Goal: Information Seeking & Learning: Learn about a topic

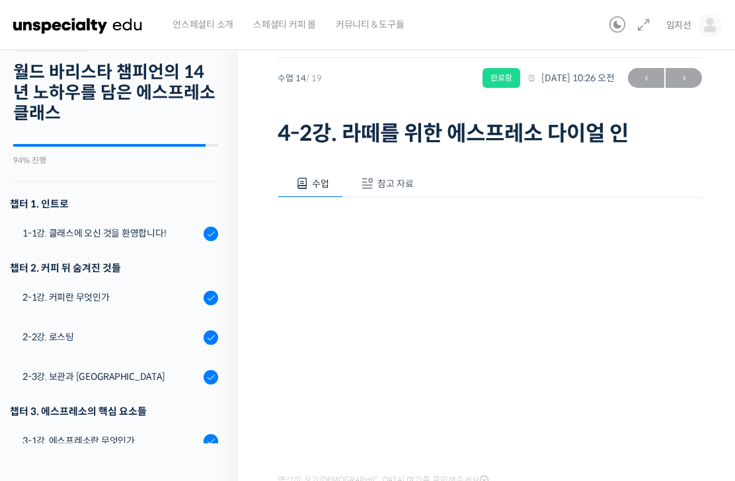
scroll to position [583, 0]
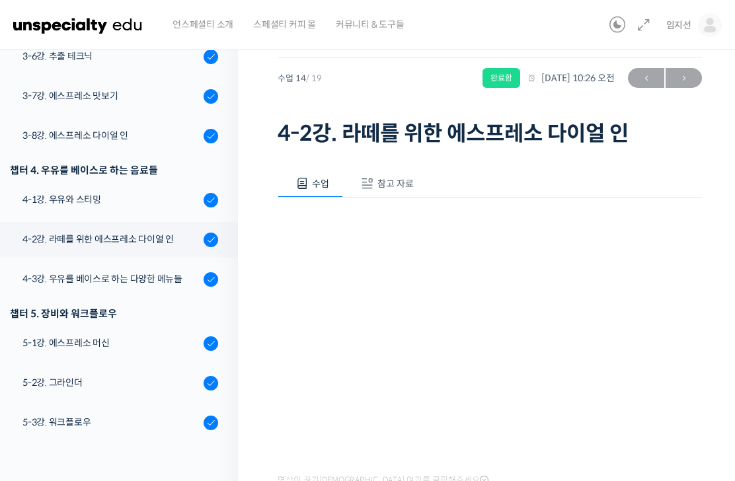
click at [120, 418] on div "5-3강. 워크플로우" at bounding box center [110, 422] width 177 height 15
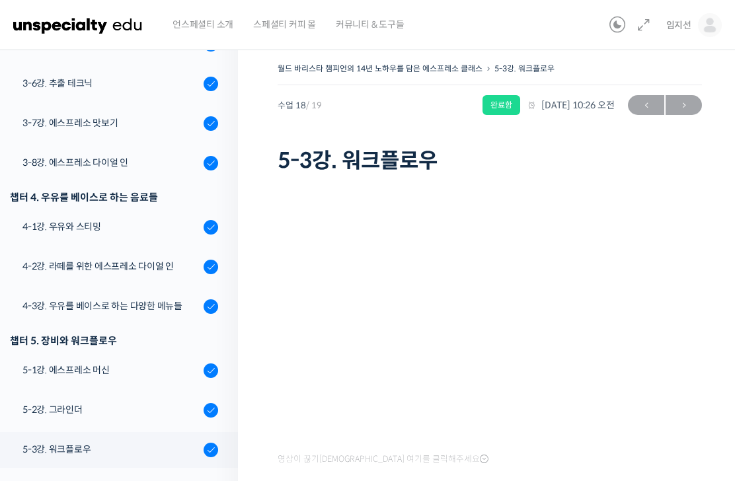
scroll to position [30, 0]
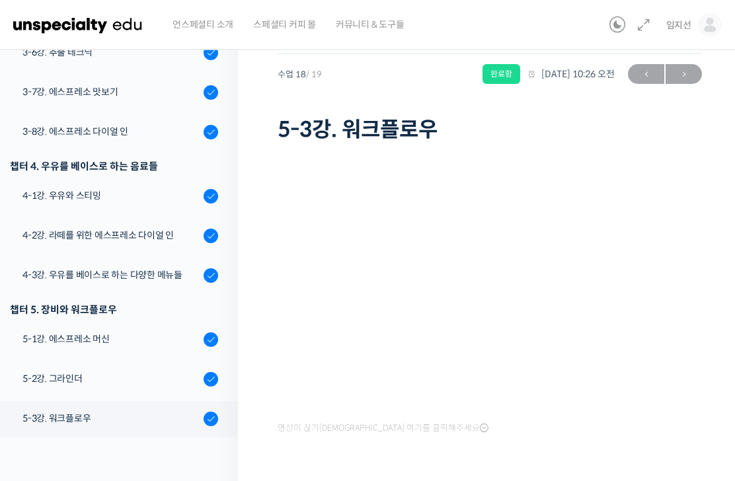
click at [198, 478] on link "6-1강. 강의를 마치며 1개의 퀴즈" at bounding box center [115, 483] width 244 height 34
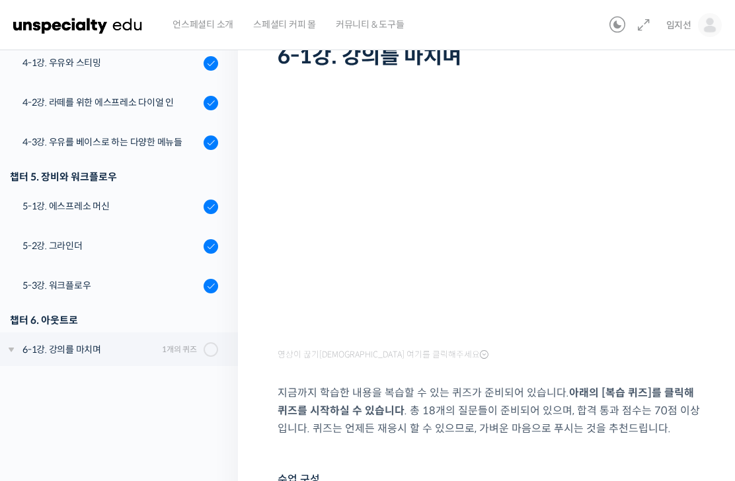
scroll to position [77, 0]
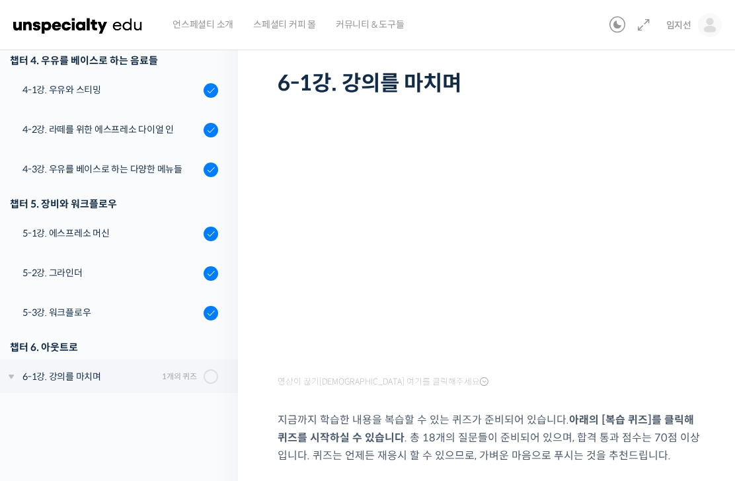
click at [612, 422] on strong "아래의 [복습 퀴즈]를 클릭해 퀴즈를 시작하실 수 있습니다" at bounding box center [485, 429] width 416 height 32
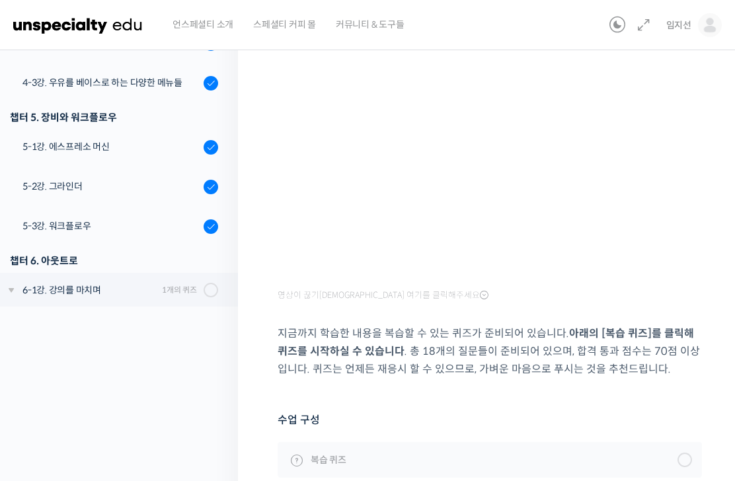
scroll to position [198, 0]
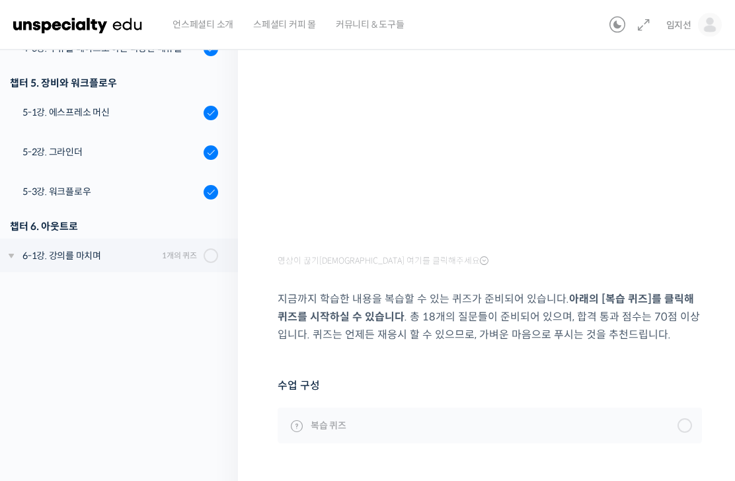
click at [666, 433] on link "복습 퀴즈" at bounding box center [489, 426] width 424 height 36
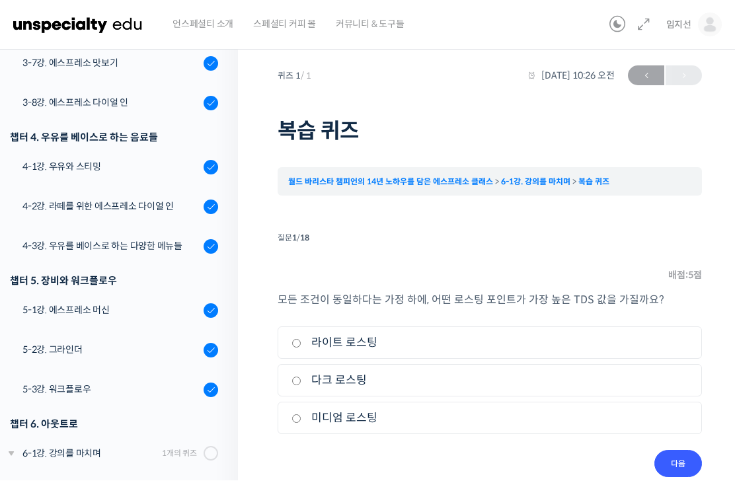
click at [354, 386] on label "다크 로스팅" at bounding box center [489, 381] width 396 height 18
click at [301, 386] on input "다크 로스팅" at bounding box center [296, 381] width 10 height 9
radio input "true"
click at [688, 459] on input "다음" at bounding box center [678, 464] width 48 height 27
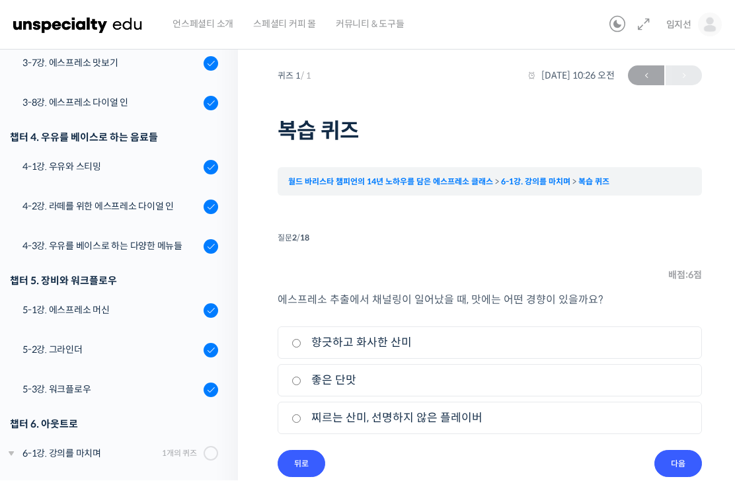
click at [439, 426] on label "찌르는 산미, 선명하지 않은 플레이버" at bounding box center [489, 419] width 396 height 18
click at [301, 423] on input "찌르는 산미, 선명하지 않은 플레이버" at bounding box center [296, 419] width 10 height 9
radio input "true"
click at [682, 466] on input "다음" at bounding box center [678, 464] width 48 height 27
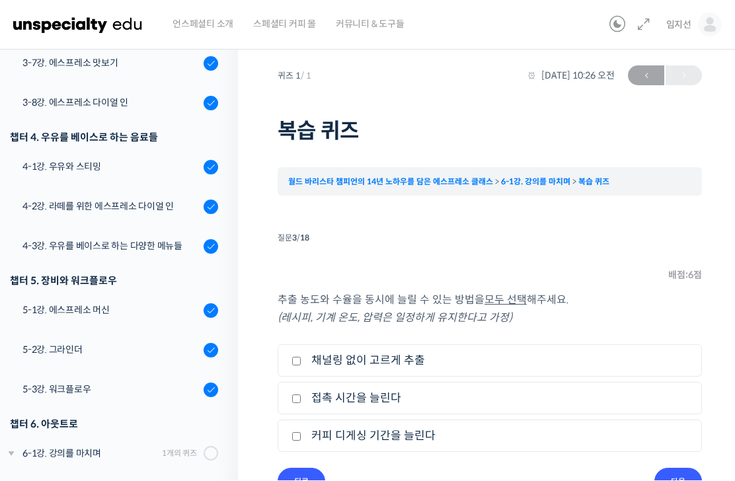
click at [600, 398] on label "접촉 시간을 늘린다" at bounding box center [489, 399] width 396 height 18
click at [301, 398] on input "접촉 시간을 늘린다" at bounding box center [296, 399] width 10 height 9
checkbox input "true"
click at [632, 358] on label "채널링 없이 고르게 추출" at bounding box center [489, 361] width 396 height 18
click at [301, 358] on input "채널링 없이 고르게 추출" at bounding box center [296, 361] width 10 height 9
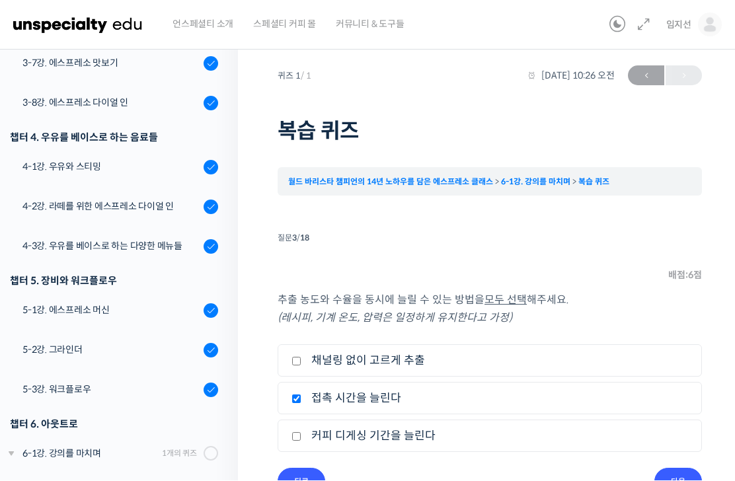
checkbox input "true"
click at [676, 478] on input "다음" at bounding box center [678, 481] width 48 height 27
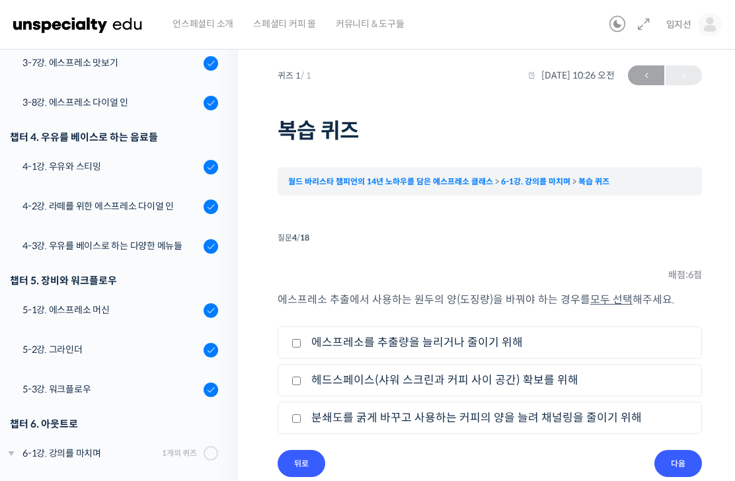
click at [626, 337] on label "에스프레소를 추출량을 늘리거나 줄이기 위해" at bounding box center [489, 343] width 396 height 18
click at [301, 340] on input "에스프레소를 추출량을 늘리거나 줄이기 위해" at bounding box center [296, 344] width 10 height 9
checkbox input "true"
click at [571, 387] on label "헤드스페이스(샤워 스크린과 커피 사이 공간) 확보를 위해" at bounding box center [489, 381] width 396 height 18
click at [301, 386] on input "헤드스페이스(샤워 스크린과 커피 사이 공간) 확보를 위해" at bounding box center [296, 381] width 10 height 9
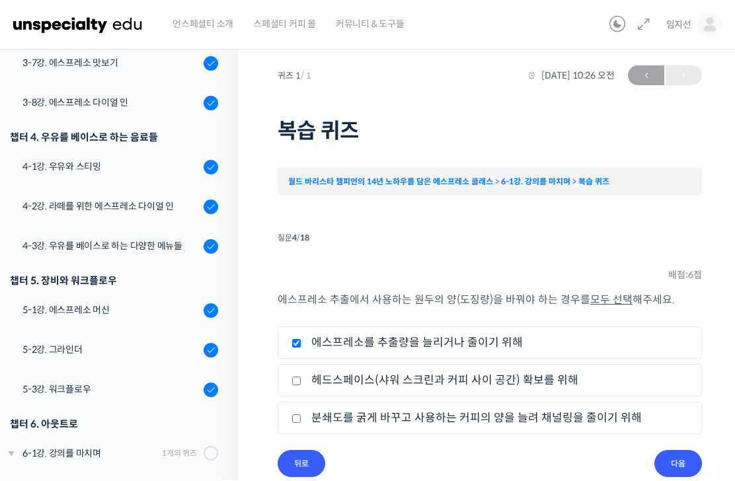
checkbox input "true"
click at [597, 416] on label "분쇄도를 굵게 바꾸고 사용하는 커피의 양을 늘려 채널링을 줄이기 위해" at bounding box center [489, 419] width 396 height 18
click at [301, 416] on input "분쇄도를 굵게 바꾸고 사용하는 커피의 양을 늘려 채널링을 줄이기 위해" at bounding box center [296, 419] width 10 height 9
checkbox input "true"
click at [678, 467] on input "다음" at bounding box center [678, 464] width 48 height 27
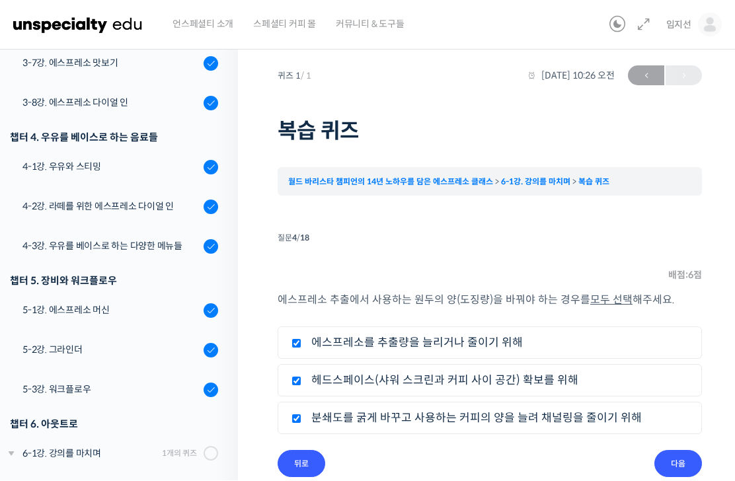
scroll to position [1, 0]
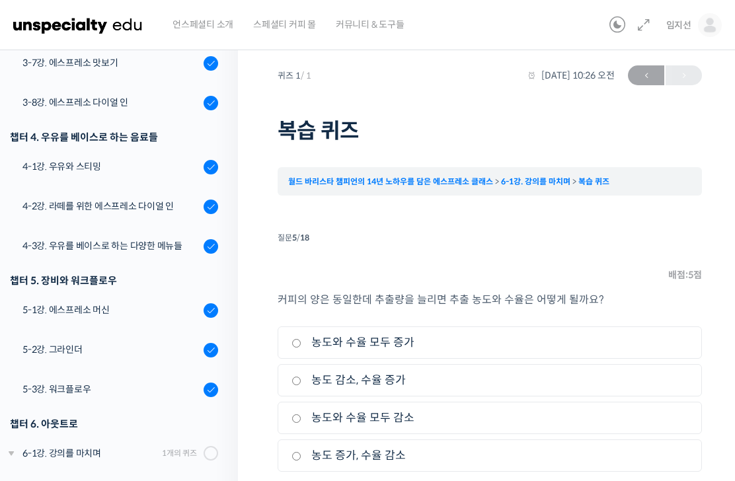
click at [628, 380] on label "농도 감소, 수율 증가" at bounding box center [489, 380] width 396 height 18
click at [301, 380] on input "농도 감소, 수율 증가" at bounding box center [296, 381] width 10 height 9
radio input "true"
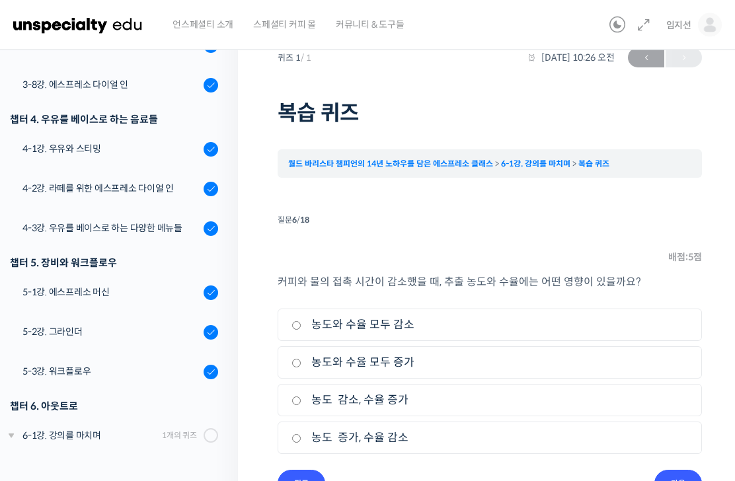
scroll to position [18, 0]
click at [571, 445] on label "농도 증가, 수율 감소" at bounding box center [489, 438] width 396 height 18
click at [301, 443] on input "농도 증가, 수율 감소" at bounding box center [296, 439] width 10 height 9
radio input "true"
click at [690, 480] on input "다음" at bounding box center [678, 483] width 48 height 27
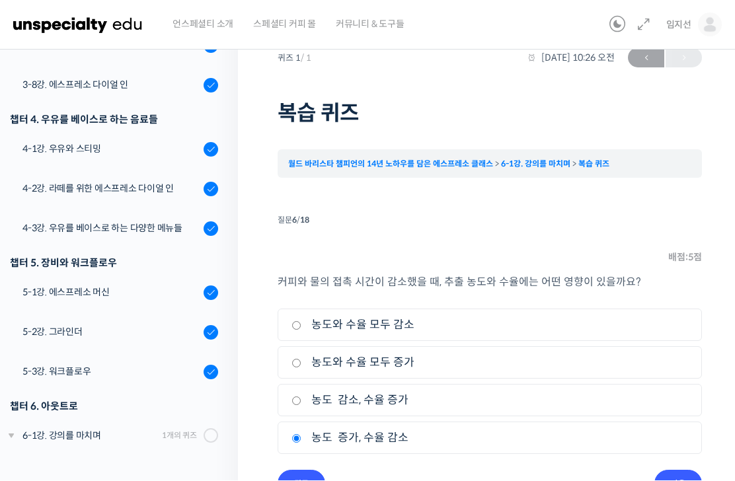
scroll to position [0, 0]
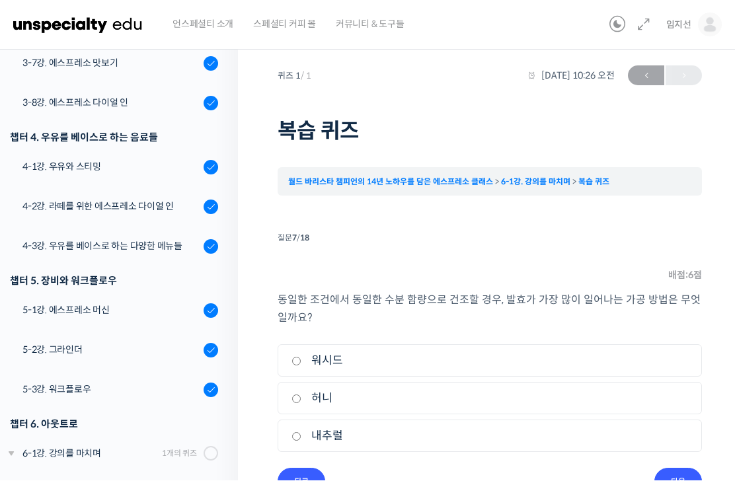
click at [655, 390] on label "허니" at bounding box center [489, 399] width 396 height 18
click at [301, 395] on input "허니" at bounding box center [296, 399] width 10 height 9
radio input "true"
click at [666, 363] on label "워시드" at bounding box center [489, 361] width 396 height 18
click at [301, 363] on input "워시드" at bounding box center [296, 361] width 10 height 9
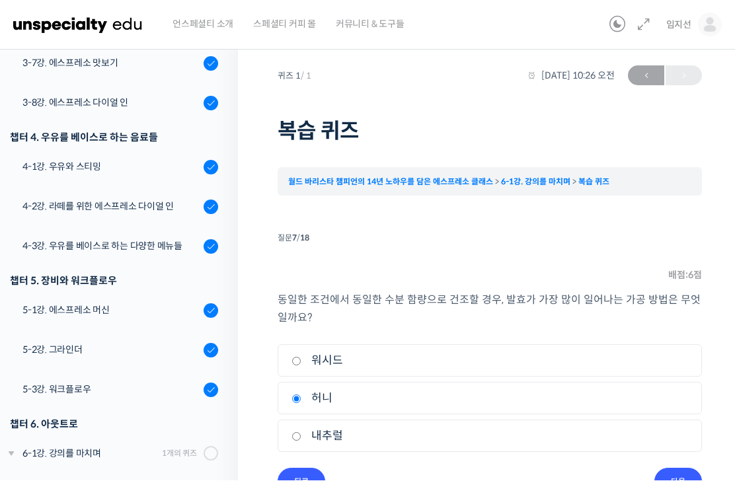
radio input "true"
click at [655, 402] on label "허니" at bounding box center [489, 399] width 396 height 18
click at [301, 402] on input "허니" at bounding box center [296, 399] width 10 height 9
radio input "true"
click at [679, 473] on input "다음" at bounding box center [678, 481] width 48 height 27
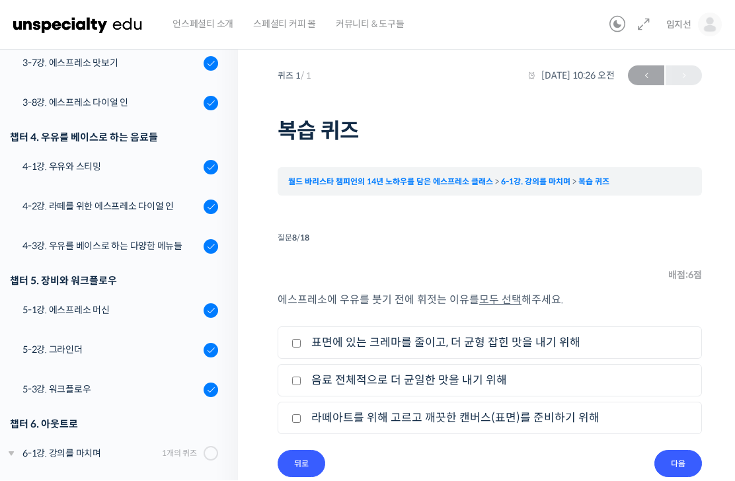
click at [607, 379] on label "음료 전체적으로 더 균일한 맛을 내기 위해" at bounding box center [489, 381] width 396 height 18
click at [301, 379] on input "음료 전체적으로 더 균일한 맛을 내기 위해" at bounding box center [296, 381] width 10 height 9
checkbox input "true"
click at [607, 416] on label "라떼아트를 위해 고르고 깨끗한 캔버스(표면)를 준비하기 위해" at bounding box center [489, 419] width 396 height 18
click at [301, 416] on input "라떼아트를 위해 고르고 깨끗한 캔버스(표면)를 준비하기 위해" at bounding box center [296, 419] width 10 height 9
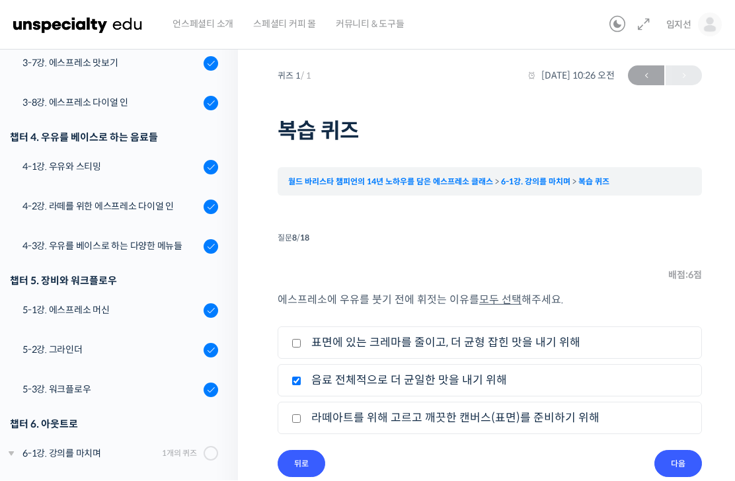
checkbox input "true"
click at [641, 341] on label "표면에 있는 크레마를 줄이고, 더 균형 잡힌 맛을 내기 위해" at bounding box center [489, 343] width 396 height 18
click at [301, 341] on input "표면에 있는 크레마를 줄이고, 더 균형 잡힌 맛을 내기 위해" at bounding box center [296, 344] width 10 height 9
checkbox input "true"
click at [676, 468] on input "다음" at bounding box center [678, 464] width 48 height 27
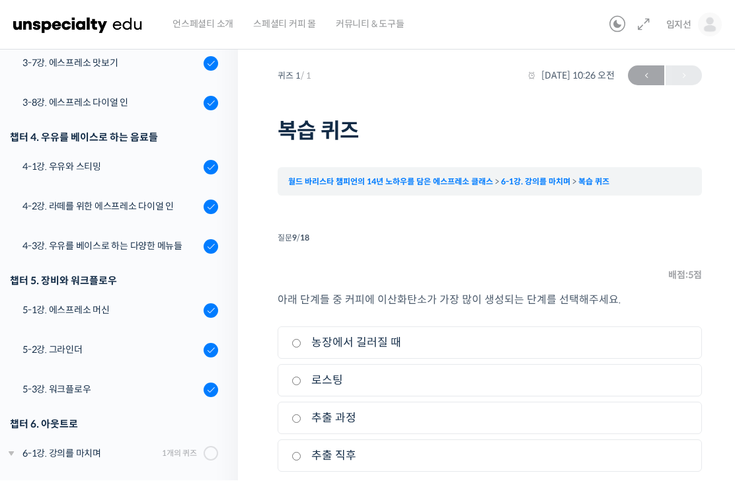
scroll to position [1, 0]
click at [626, 388] on label "로스팅" at bounding box center [489, 380] width 396 height 18
click at [301, 385] on input "로스팅" at bounding box center [296, 381] width 10 height 9
radio input "true"
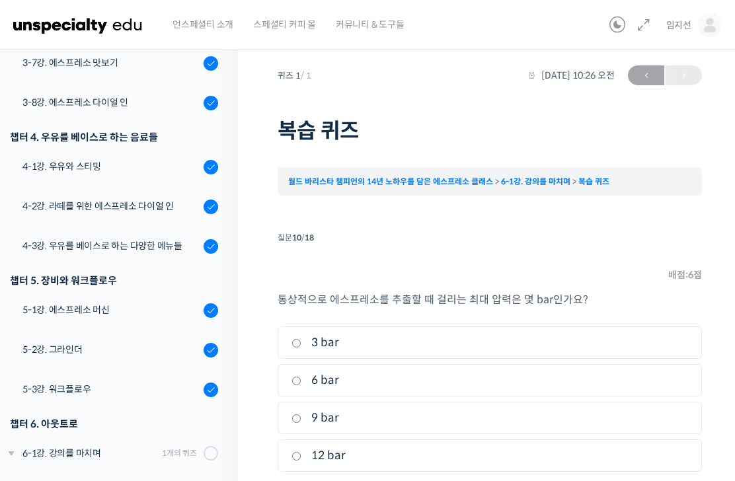
click at [609, 421] on label "9 bar" at bounding box center [489, 418] width 396 height 18
click at [301, 421] on input "9 bar" at bounding box center [296, 418] width 10 height 9
radio input "true"
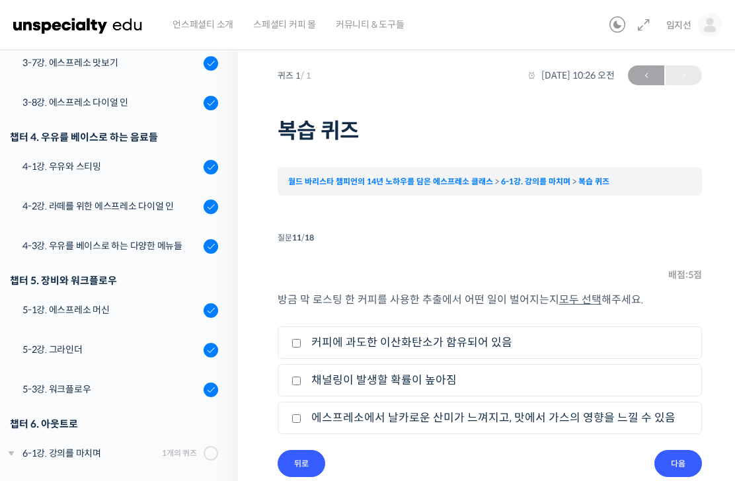
scroll to position [0, 0]
click at [641, 342] on label "커피에 과도한 이산화탄소가 함유되어 있음" at bounding box center [489, 343] width 396 height 18
click at [301, 342] on input "커피에 과도한 이산화탄소가 함유되어 있음" at bounding box center [296, 344] width 10 height 9
checkbox input "true"
click at [633, 394] on li "2. 채널링이 발생할 확률이 높아짐" at bounding box center [489, 381] width 424 height 32
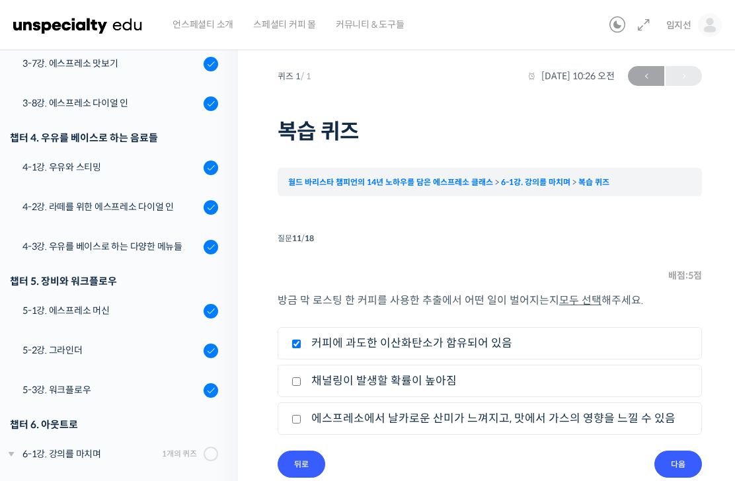
click at [646, 417] on label "에스프레소에서 날카로운 산미가 느껴지고, 맛에서 가스의 영향을 느낄 수 있음" at bounding box center [489, 419] width 396 height 18
click at [301, 417] on input "에스프레소에서 날카로운 산미가 느껴지고, 맛에서 가스의 영향을 느낄 수 있음" at bounding box center [296, 419] width 10 height 9
checkbox input "true"
click at [650, 386] on label "채널링이 발생할 확률이 높아짐" at bounding box center [489, 381] width 396 height 18
click at [301, 386] on input "채널링이 발생할 확률이 높아짐" at bounding box center [296, 381] width 10 height 9
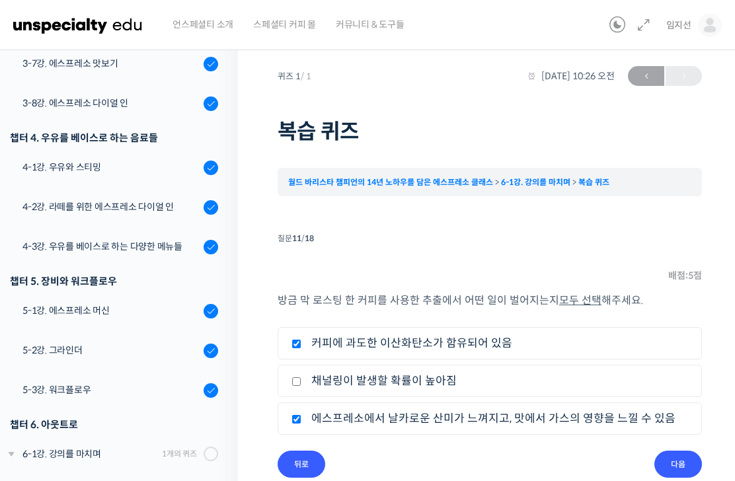
checkbox input "true"
click at [676, 466] on input "다음" at bounding box center [678, 464] width 48 height 27
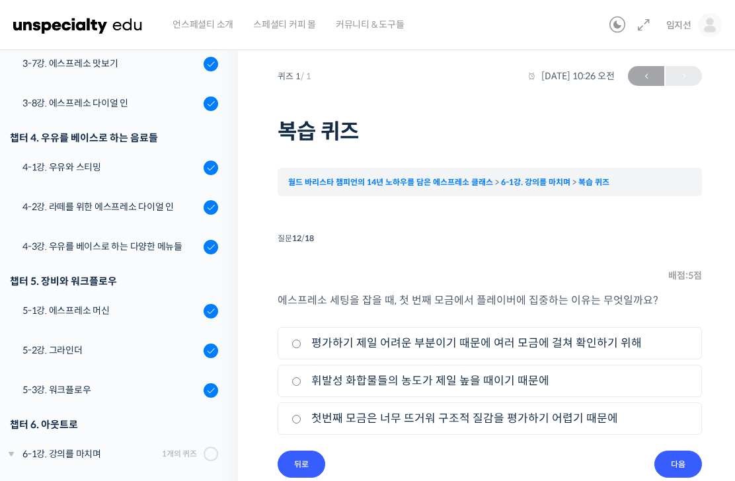
click at [645, 347] on label "평가하기 제일 어려운 부분이기 때문에 여러 모금에 걸쳐 확인하기 위해" at bounding box center [489, 343] width 396 height 18
click at [301, 347] on input "평가하기 제일 어려운 부분이기 때문에 여러 모금에 걸쳐 확인하기 위해" at bounding box center [296, 344] width 10 height 9
radio input "true"
click at [675, 461] on input "다음" at bounding box center [678, 464] width 48 height 27
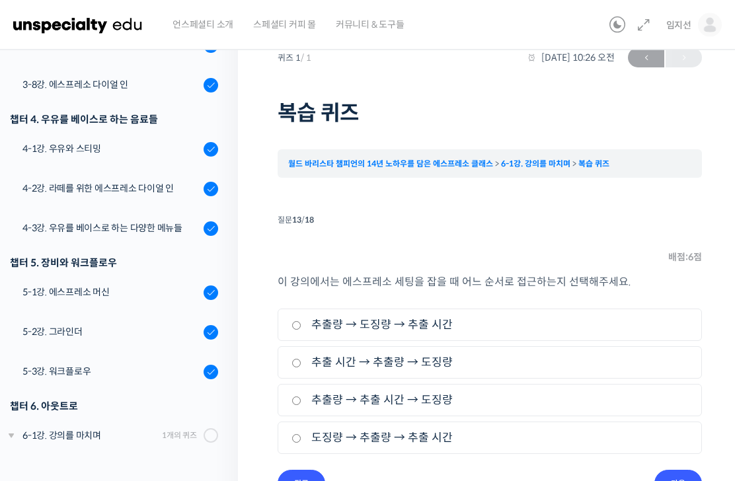
scroll to position [18, 0]
click at [552, 446] on label "도징량 → 추출량 → 추출 시간" at bounding box center [489, 438] width 396 height 18
click at [301, 443] on input "도징량 → 추출량 → 추출 시간" at bounding box center [296, 439] width 10 height 9
radio input "true"
click at [672, 476] on input "다음" at bounding box center [678, 483] width 48 height 27
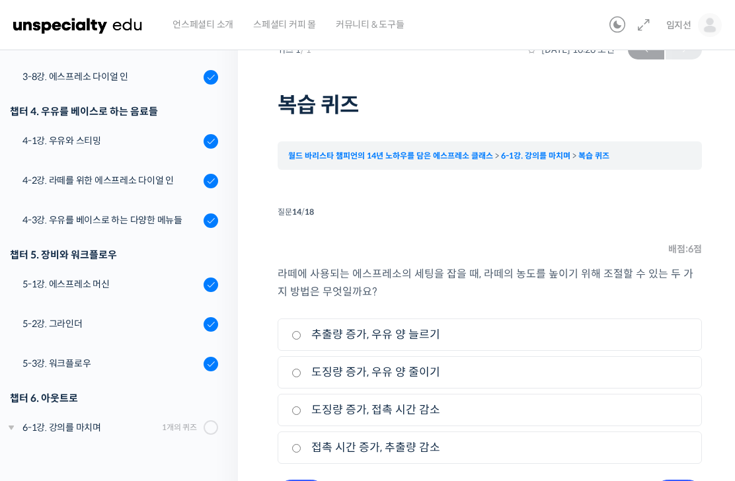
scroll to position [36, 0]
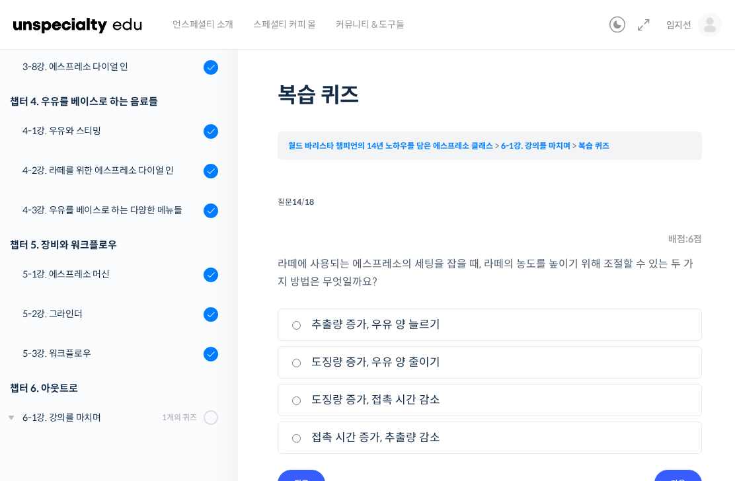
click at [618, 361] on label "도징량 증가, 우유 양 줄이기" at bounding box center [489, 363] width 396 height 18
click at [301, 361] on input "도징량 증가, 우유 양 줄이기" at bounding box center [296, 363] width 10 height 9
radio input "true"
click at [681, 472] on input "다음" at bounding box center [678, 483] width 48 height 27
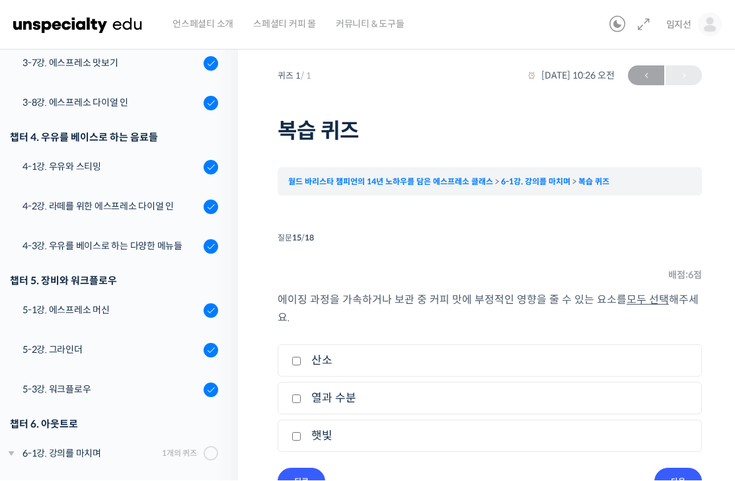
click at [641, 361] on label "산소" at bounding box center [489, 361] width 396 height 18
click at [301, 361] on input "산소" at bounding box center [296, 361] width 10 height 9
checkbox input "true"
click at [600, 406] on label "열과 수분" at bounding box center [489, 399] width 396 height 18
click at [301, 404] on input "열과 수분" at bounding box center [296, 399] width 10 height 9
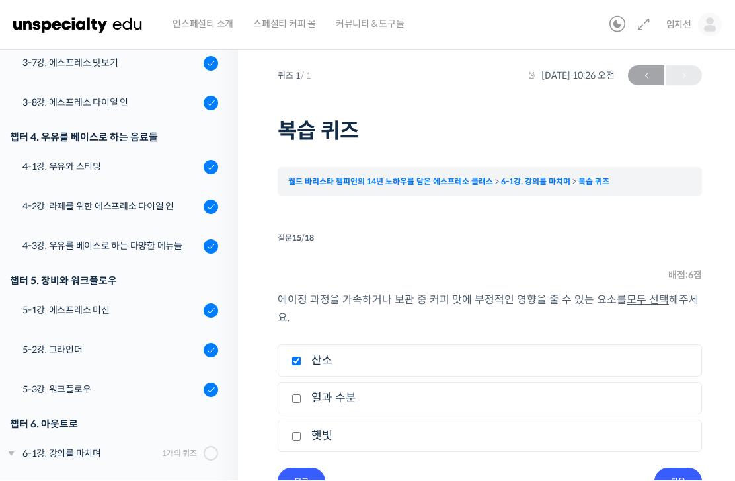
checkbox input "true"
click at [594, 433] on label "햇빛" at bounding box center [489, 436] width 396 height 18
click at [301, 433] on input "햇빛" at bounding box center [296, 437] width 10 height 9
checkbox input "true"
click at [674, 480] on input "다음" at bounding box center [678, 481] width 48 height 27
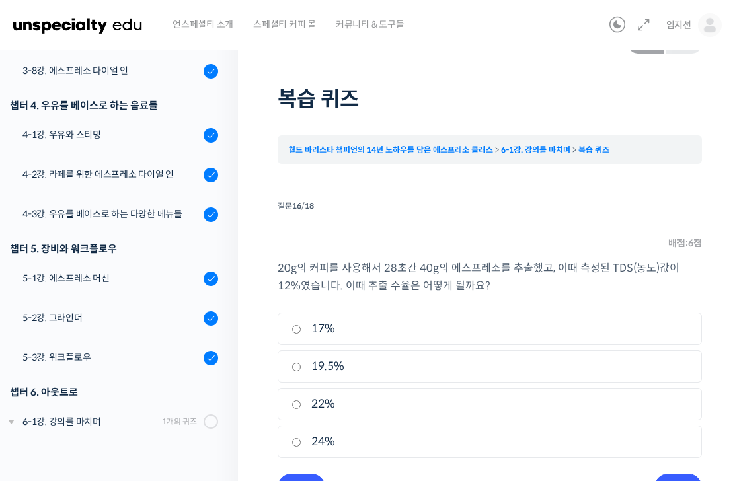
scroll to position [36, 0]
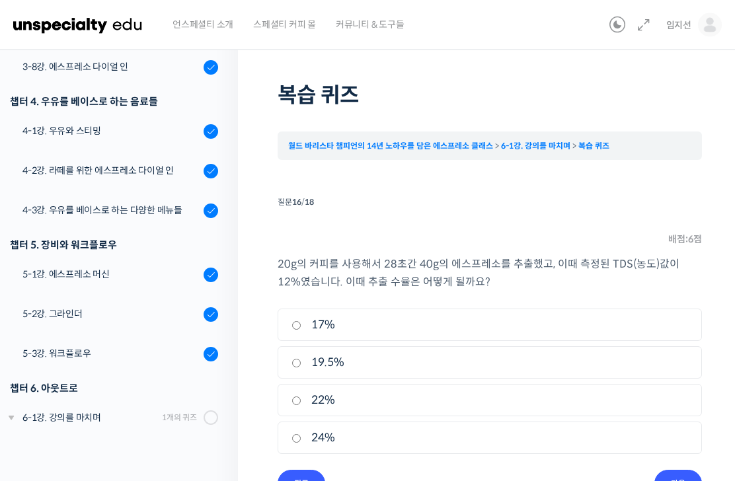
click at [334, 439] on label "24%" at bounding box center [489, 438] width 396 height 18
click at [301, 439] on input "24%" at bounding box center [296, 439] width 10 height 9
radio input "true"
click at [677, 479] on input "다음" at bounding box center [678, 483] width 48 height 27
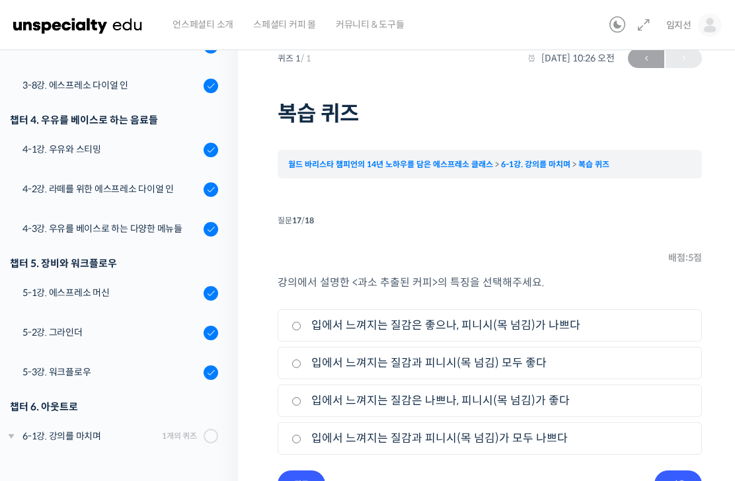
click at [530, 439] on label "입에서 느껴지는 질감과 피니시(목 넘김)가 모두 나쁘다" at bounding box center [489, 438] width 396 height 18
click at [301, 439] on input "입에서 느껴지는 질감과 피니시(목 넘김)가 모두 나쁘다" at bounding box center [296, 439] width 10 height 9
radio input "true"
click at [678, 480] on input "다음" at bounding box center [678, 483] width 48 height 27
click at [503, 431] on label "입에서 느껴지는 질감과 피니시(목 넘김) 모두 나쁘다" at bounding box center [489, 438] width 396 height 18
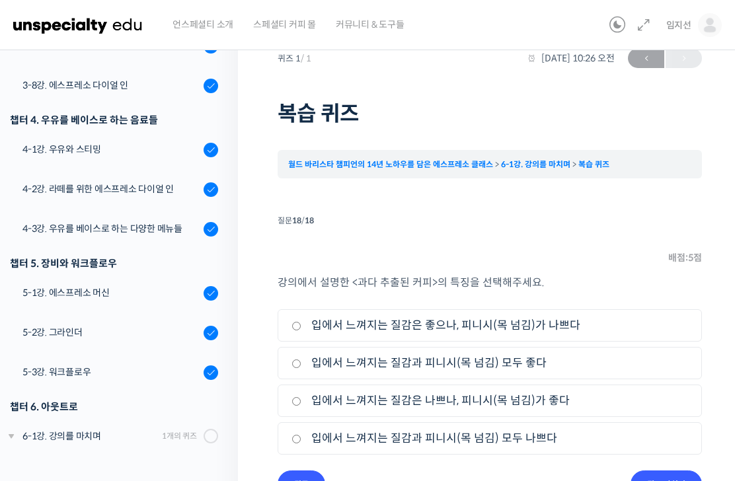
click at [301, 435] on input "입에서 느껴지는 질감과 피니시(목 넘김) 모두 나쁘다" at bounding box center [296, 439] width 10 height 9
radio input "true"
click at [659, 474] on input "퀴즈 마치기" at bounding box center [665, 483] width 71 height 27
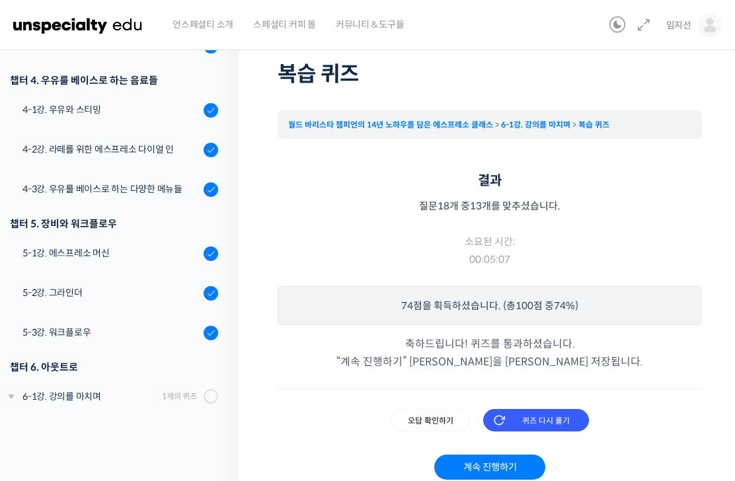
scroll to position [66, 0]
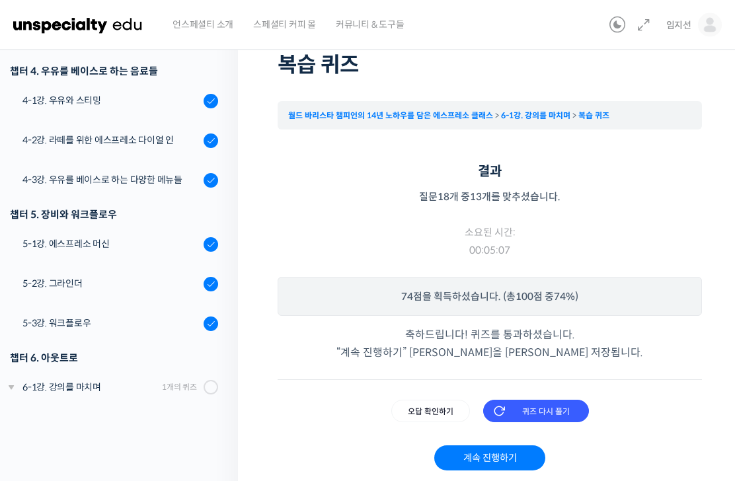
click at [429, 408] on input "오답 확인하기" at bounding box center [430, 411] width 79 height 22
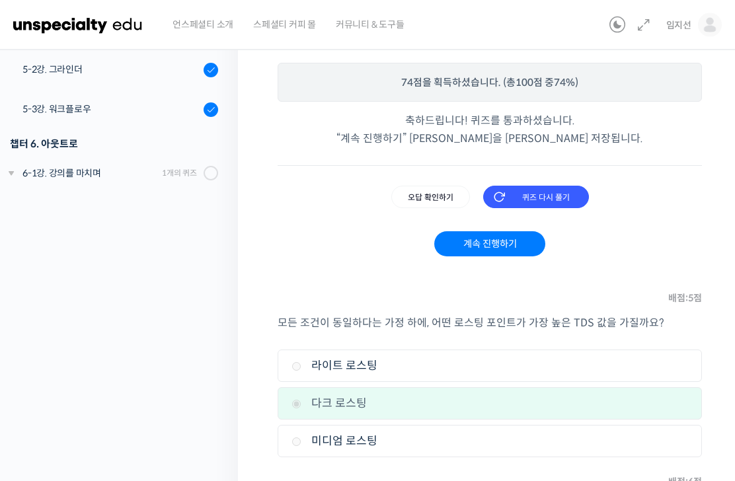
scroll to position [281, 0]
click at [511, 242] on link "계속 진행하기" at bounding box center [489, 243] width 110 height 25
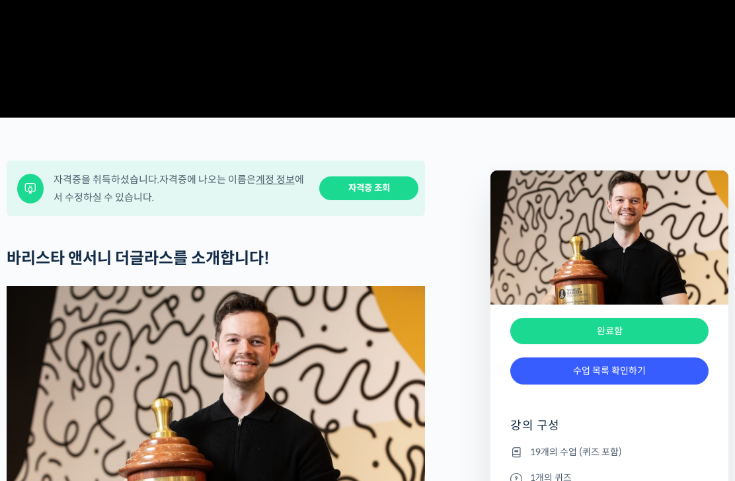
scroll to position [369, 0]
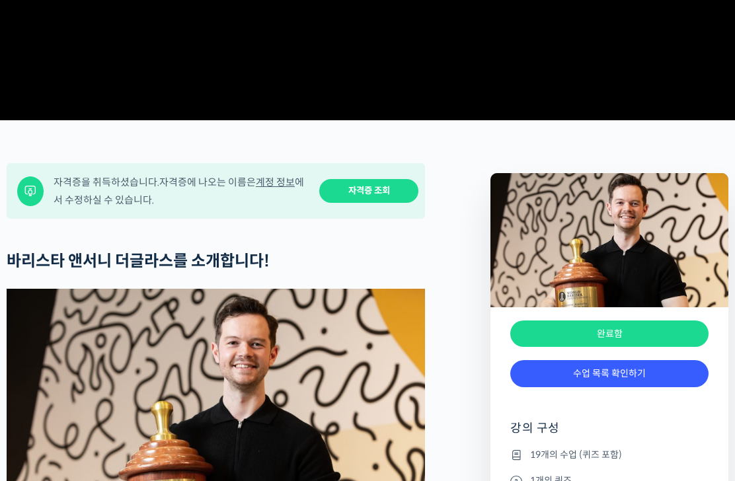
click at [391, 203] on link "자격증 조회" at bounding box center [368, 191] width 99 height 24
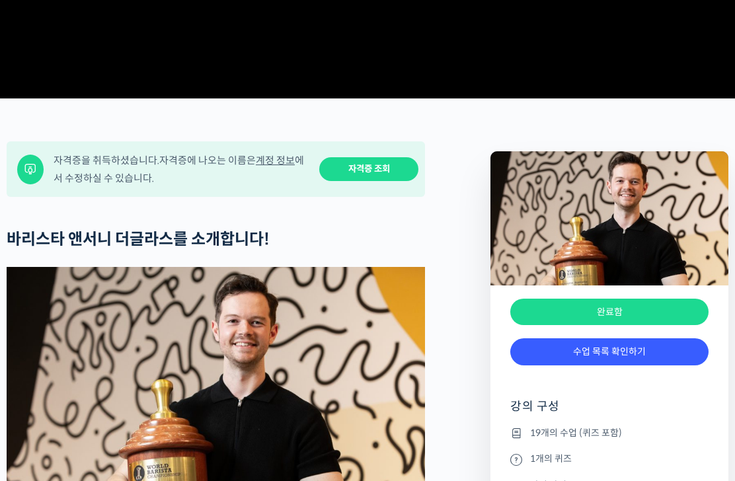
click at [273, 166] on link "계정 정보" at bounding box center [275, 160] width 39 height 13
click at [389, 182] on link "자격증 조회" at bounding box center [368, 169] width 99 height 24
click at [285, 166] on link "계정 정보" at bounding box center [275, 160] width 39 height 13
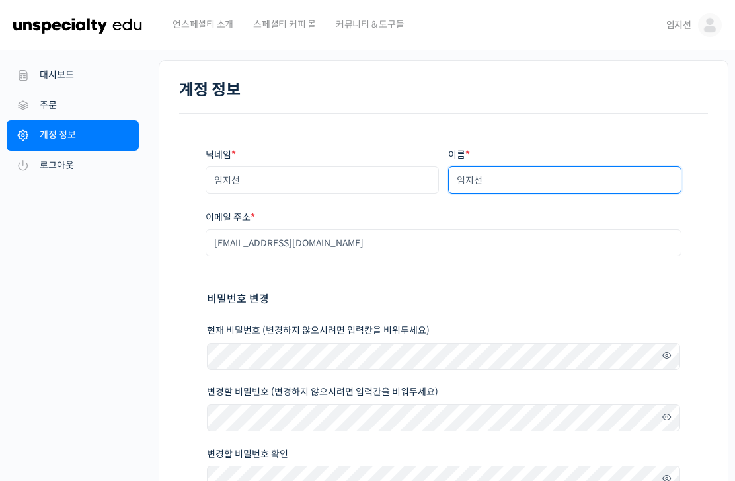
click at [519, 184] on input "임지선" at bounding box center [564, 179] width 233 height 27
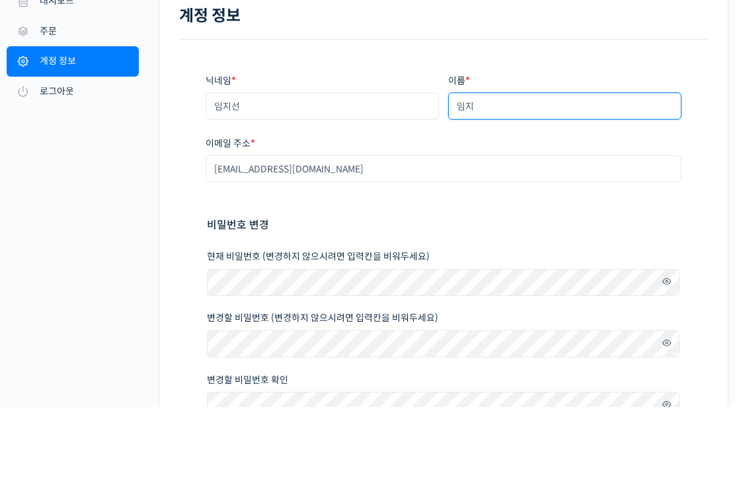
type input "임"
click at [484, 166] on input "[PERSON_NAME]" at bounding box center [564, 179] width 233 height 27
click at [479, 166] on input "Jisun LIM" at bounding box center [564, 179] width 233 height 27
type input "JISUN LIM"
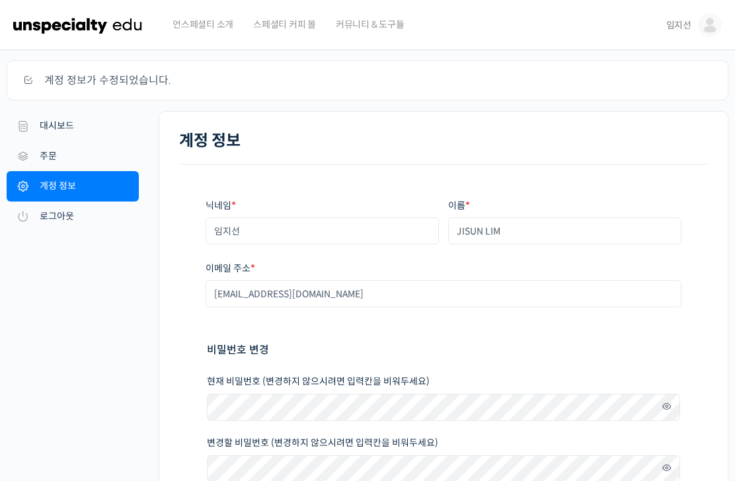
click at [680, 11] on link "임지선" at bounding box center [693, 25] width 55 height 50
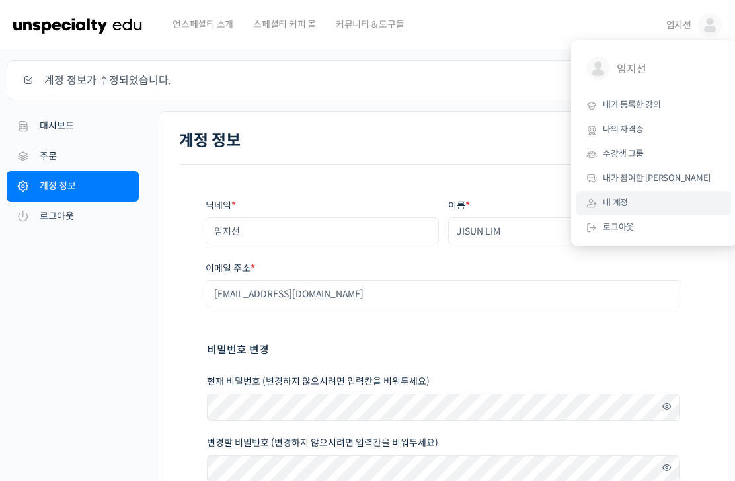
click at [649, 103] on span "내가 등록한 강의" at bounding box center [631, 104] width 58 height 11
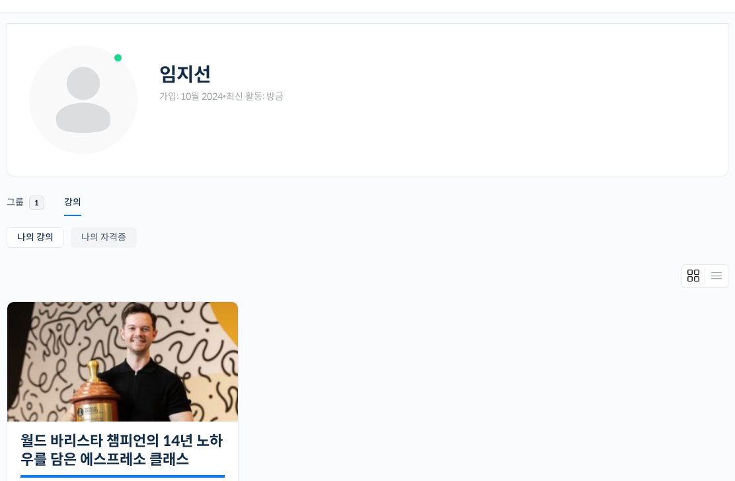
scroll to position [38, 0]
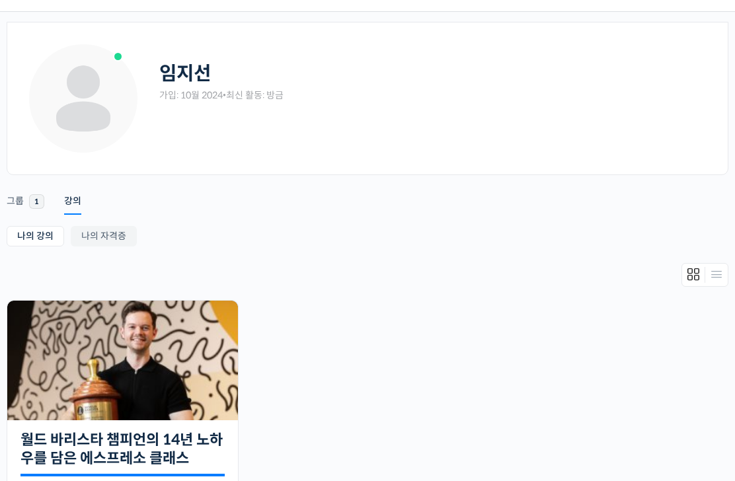
click at [73, 391] on img at bounding box center [122, 361] width 231 height 120
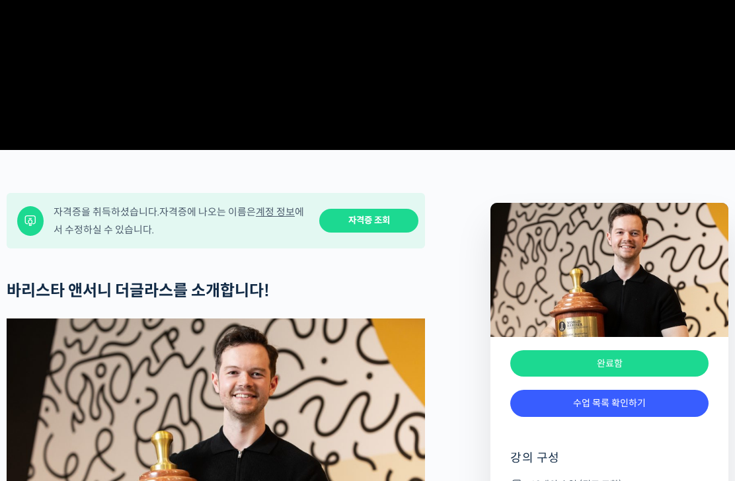
scroll to position [351, 0]
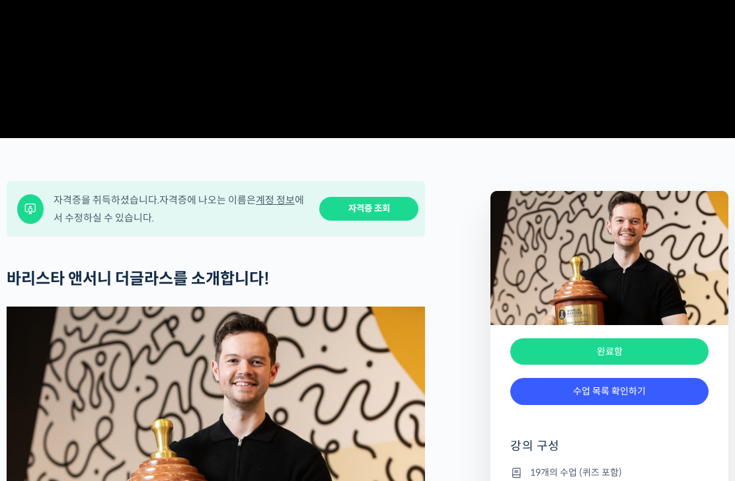
click at [358, 221] on link "자격증 조회" at bounding box center [368, 209] width 99 height 24
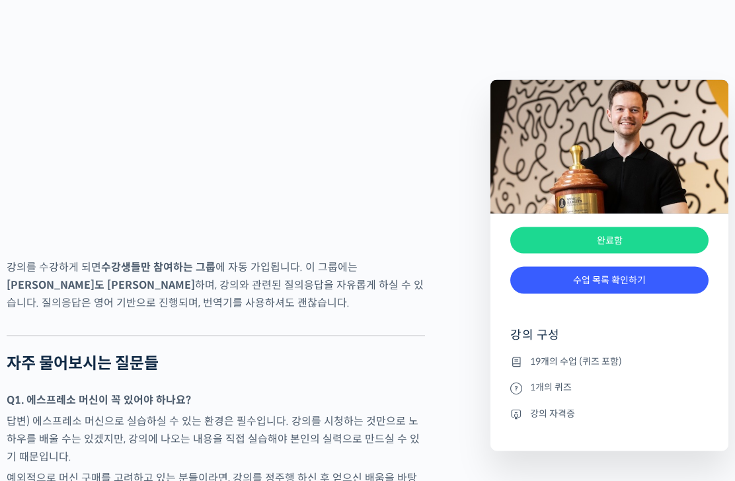
scroll to position [4725, 0]
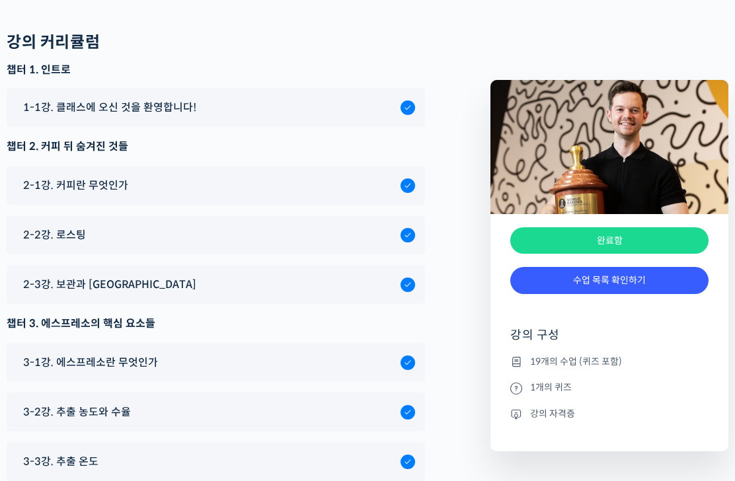
click at [686, 279] on link "수업 목록 확인하기" at bounding box center [609, 280] width 198 height 27
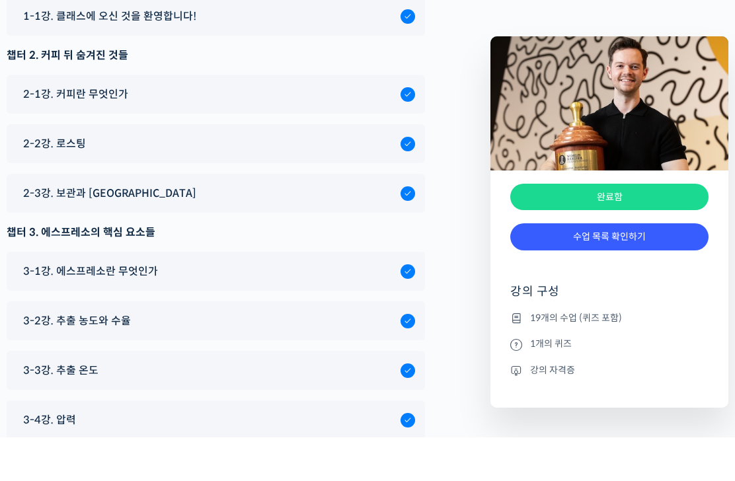
scroll to position [6507, 0]
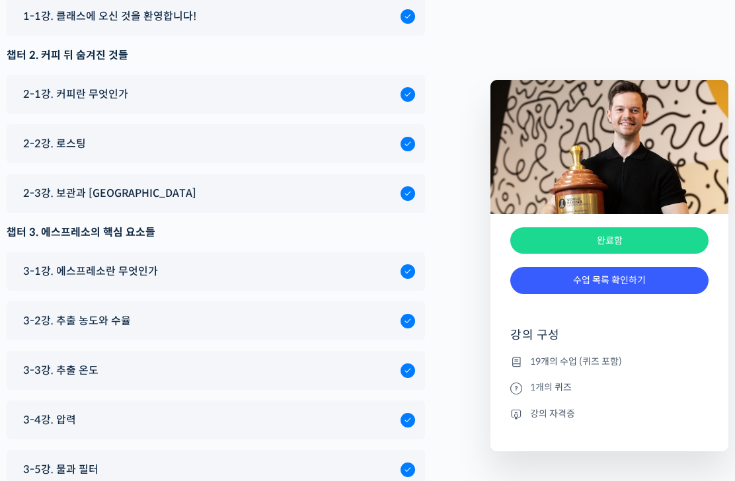
click at [622, 275] on link "수업 목록 확인하기" at bounding box center [609, 280] width 198 height 27
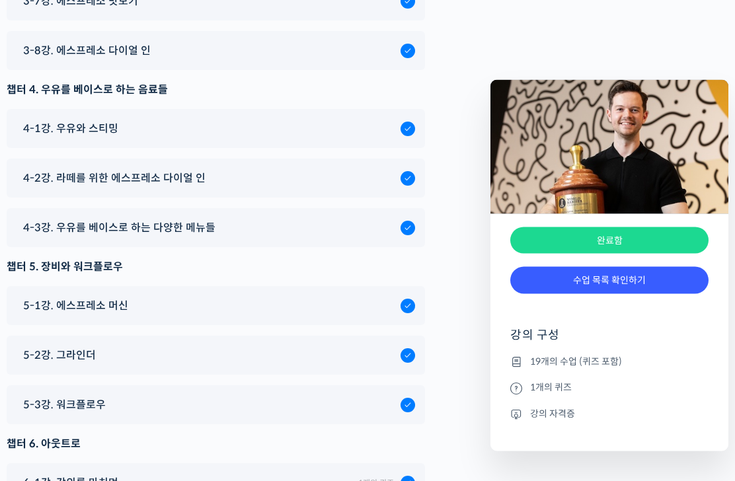
scroll to position [7219, 0]
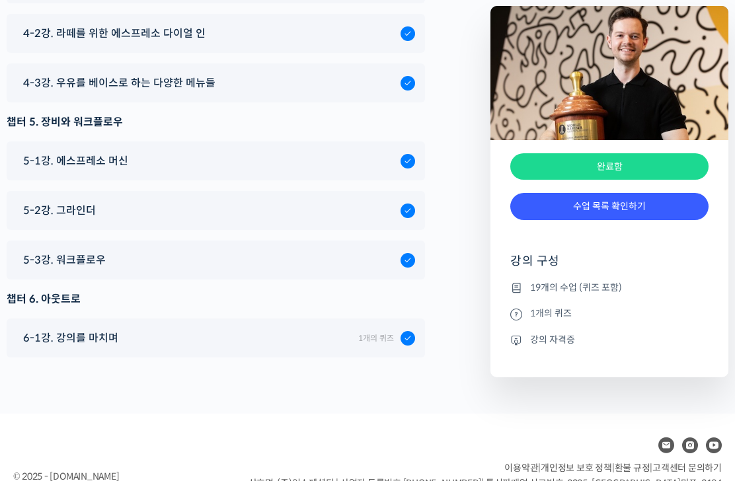
click at [671, 163] on div "완료함" at bounding box center [609, 167] width 198 height 27
click at [673, 156] on div "완료함" at bounding box center [609, 167] width 198 height 27
click at [44, 252] on span "5-3강. 워크플로우" at bounding box center [64, 261] width 83 height 18
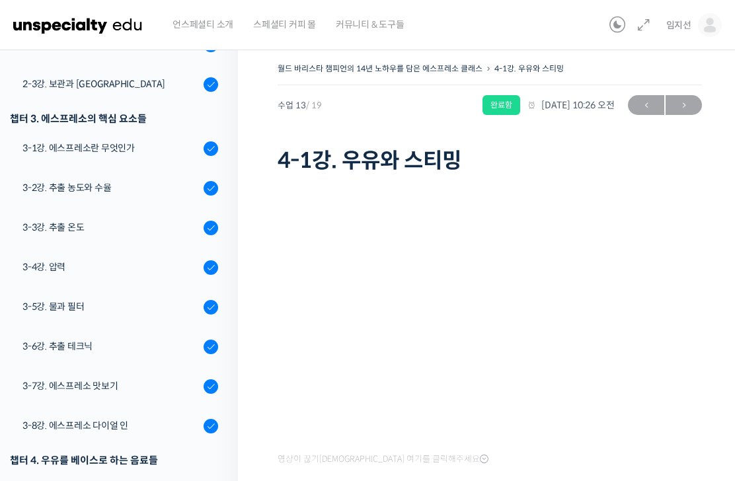
scroll to position [316, 0]
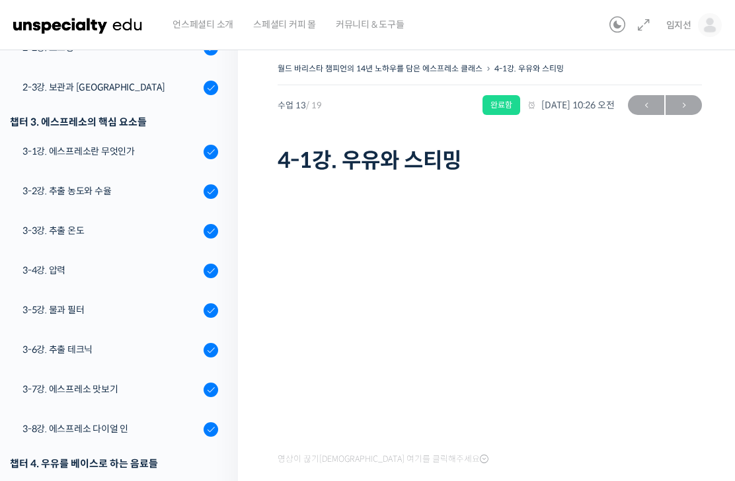
click at [55, 188] on div "3-2강. 추출 농도와 수율" at bounding box center [110, 191] width 177 height 15
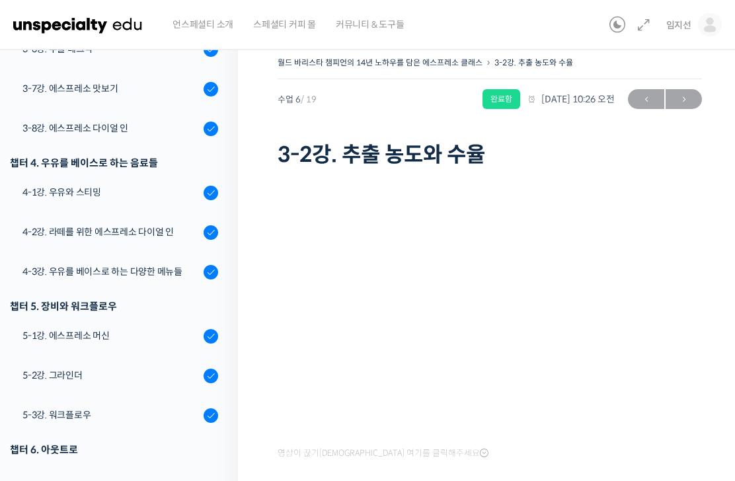
scroll to position [610, 0]
click at [61, 336] on div "5-1강. 에스프레소 머신" at bounding box center [110, 337] width 177 height 15
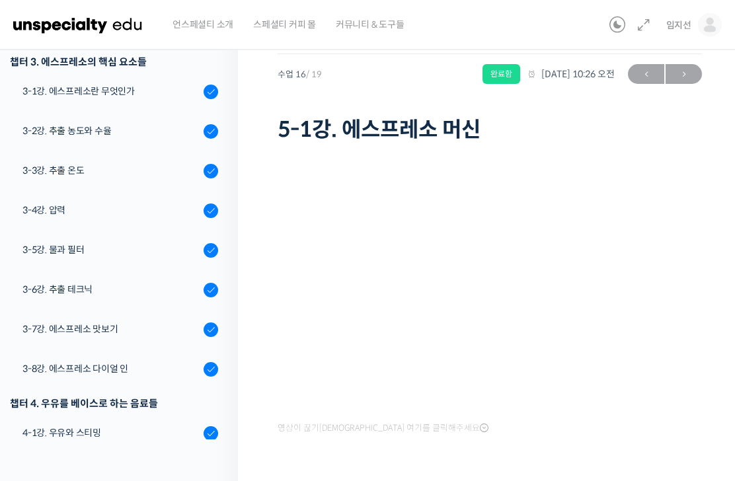
scroll to position [300, 0]
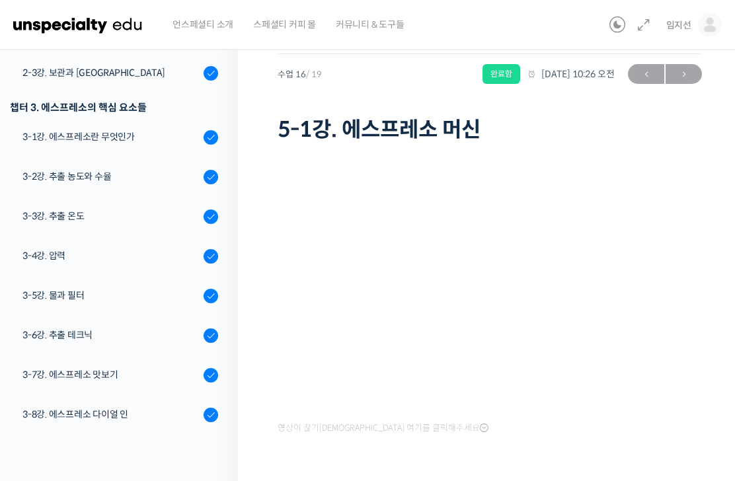
click at [57, 175] on div "3-2강. 추출 농도와 수율" at bounding box center [110, 177] width 177 height 15
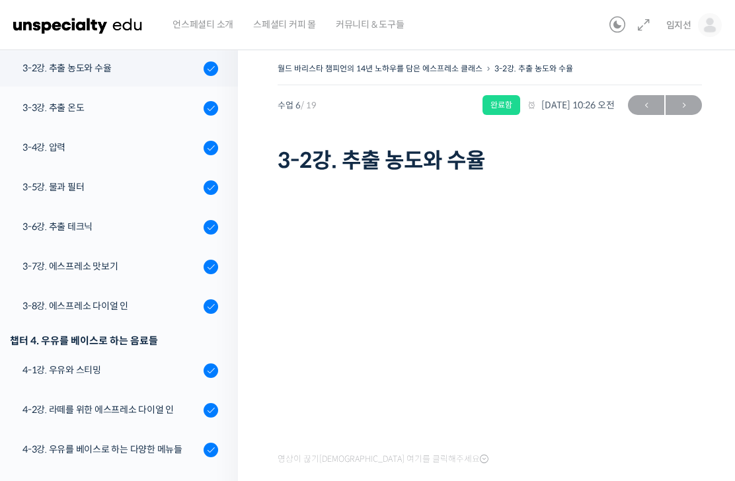
click at [602, 101] on span "[DATE] 10:26 오전" at bounding box center [570, 105] width 88 height 12
click at [599, 96] on div "[DATE] 10:26 오전" at bounding box center [570, 105] width 88 height 18
